Goal: Information Seeking & Learning: Check status

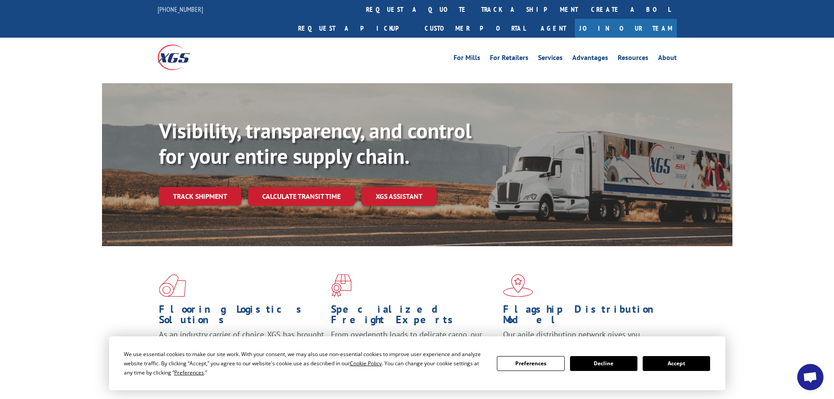
click at [475, 13] on link "track a shipment" at bounding box center [530, 9] width 110 height 19
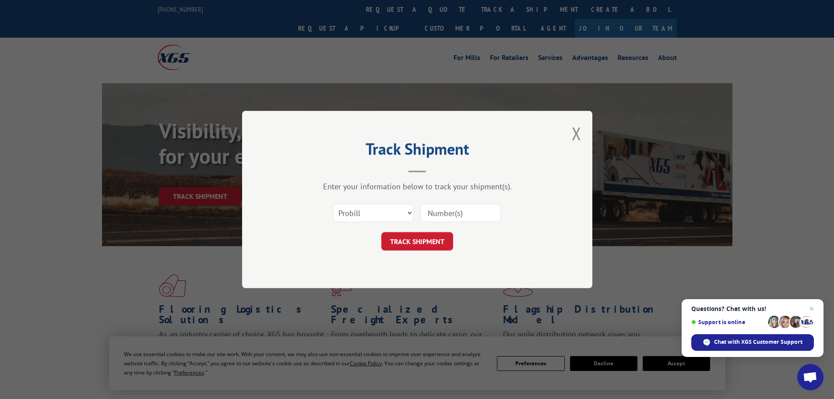
click at [442, 213] on input at bounding box center [460, 213] width 81 height 18
paste input "00423690000494268"
type input "00423690000494268"
click at [444, 241] on button "TRACK SHIPMENT" at bounding box center [417, 241] width 72 height 18
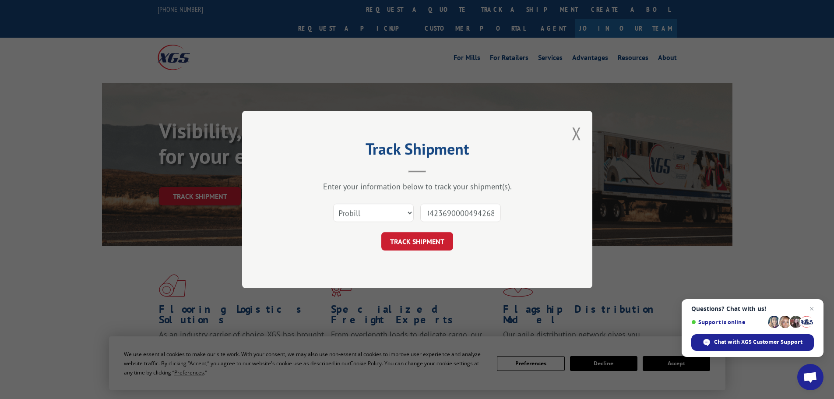
scroll to position [0, 0]
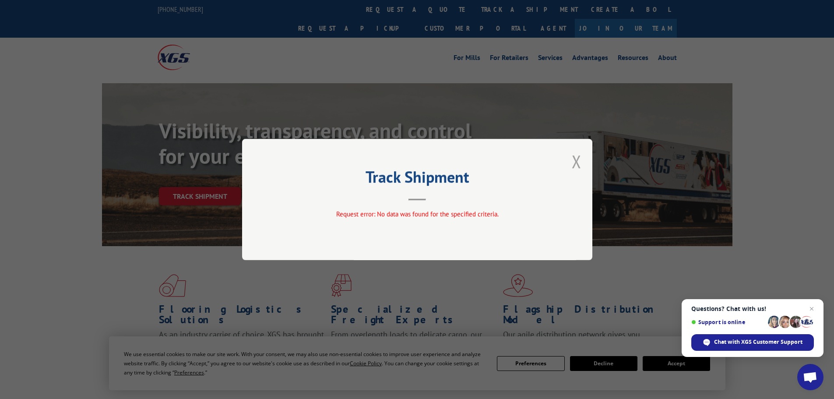
click at [575, 162] on button "Close modal" at bounding box center [577, 161] width 10 height 23
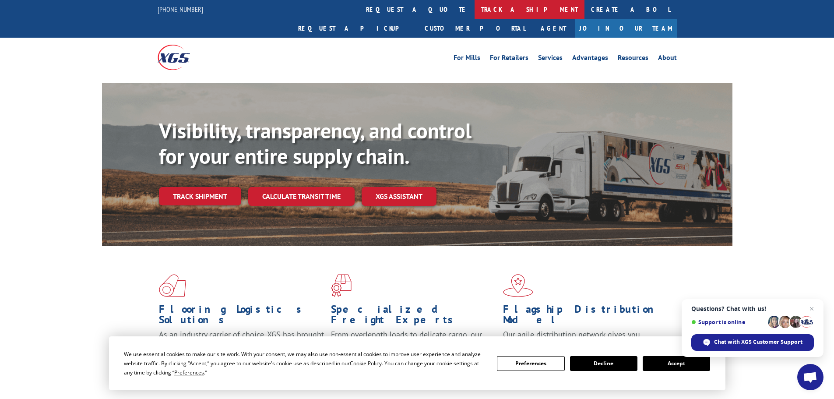
click at [475, 7] on link "track a shipment" at bounding box center [530, 9] width 110 height 19
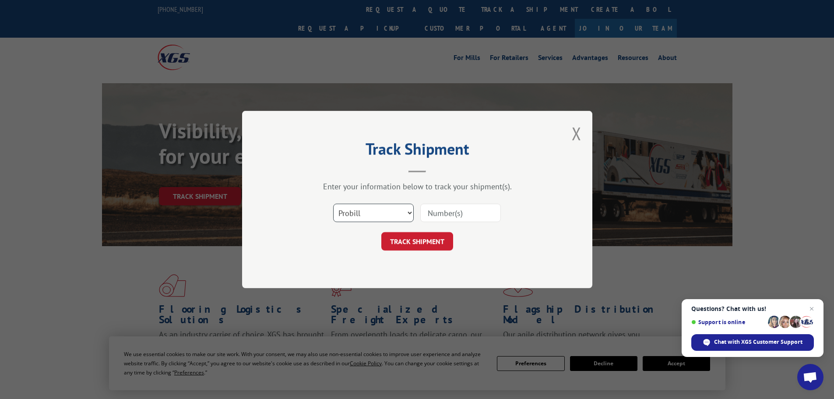
drag, startPoint x: 397, startPoint y: 208, endPoint x: 394, endPoint y: 219, distance: 11.1
click at [397, 208] on select "Select category... Probill BOL PO" at bounding box center [373, 213] width 81 height 18
select select "bol"
click at [333, 204] on select "Select category... Probill BOL PO" at bounding box center [373, 213] width 81 height 18
click at [426, 212] on input at bounding box center [460, 213] width 81 height 18
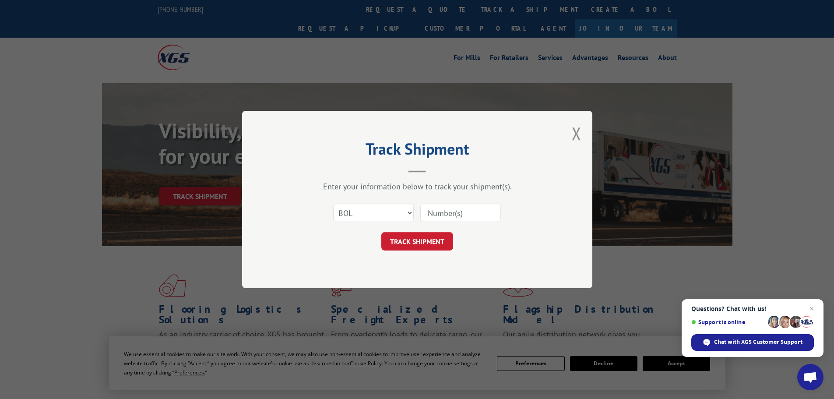
paste input "00423690000494268"
type input "00423690000494268"
click at [440, 239] on button "TRACK SHIPMENT" at bounding box center [417, 241] width 72 height 18
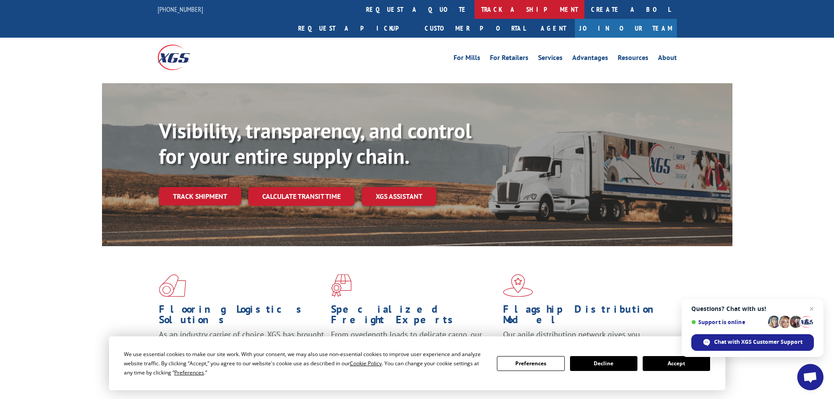
click at [475, 14] on link "track a shipment" at bounding box center [530, 9] width 110 height 19
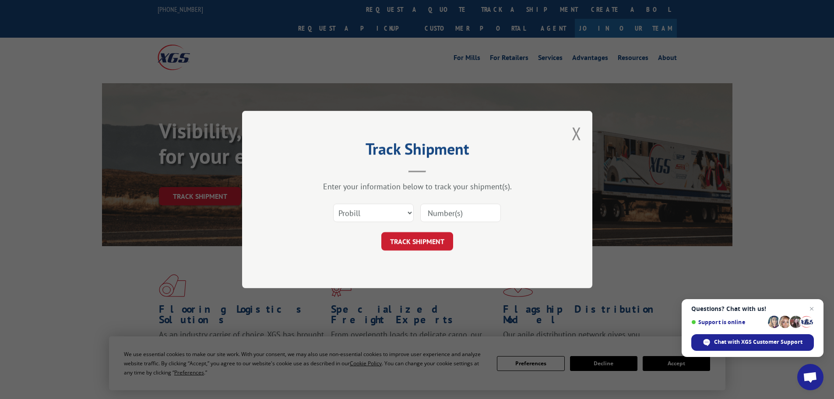
click at [478, 215] on input at bounding box center [460, 213] width 81 height 18
paste input "17553559"
type input "17553559"
click at [459, 238] on div "TRACK SHIPMENT" at bounding box center [417, 241] width 263 height 18
click at [449, 246] on button "TRACK SHIPMENT" at bounding box center [417, 241] width 72 height 18
